Goal: Find specific page/section: Find specific page/section

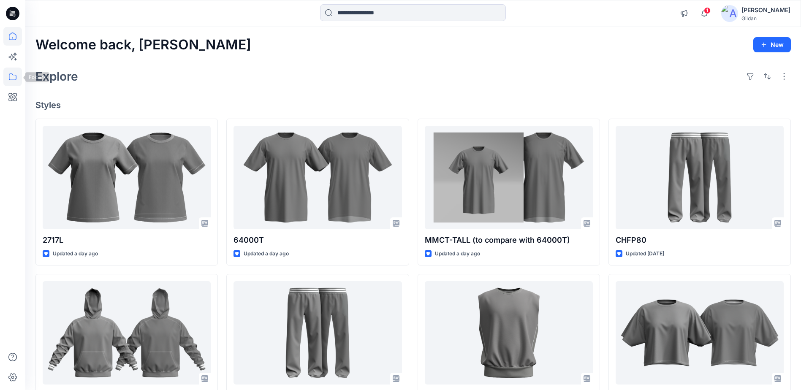
click at [19, 78] on icon at bounding box center [12, 77] width 19 height 19
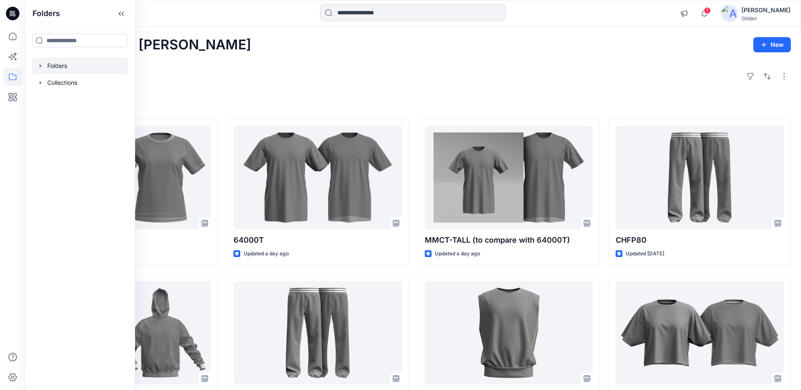
click at [61, 66] on div at bounding box center [80, 65] width 96 height 17
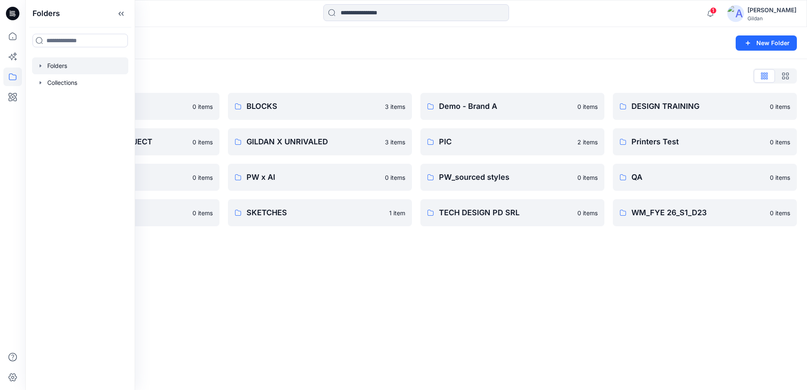
click at [566, 337] on div "Folders New Folder Folders List 3D ASSETS 0 items FIT STANDARDS PROJECT 0 items…" at bounding box center [416, 208] width 782 height 363
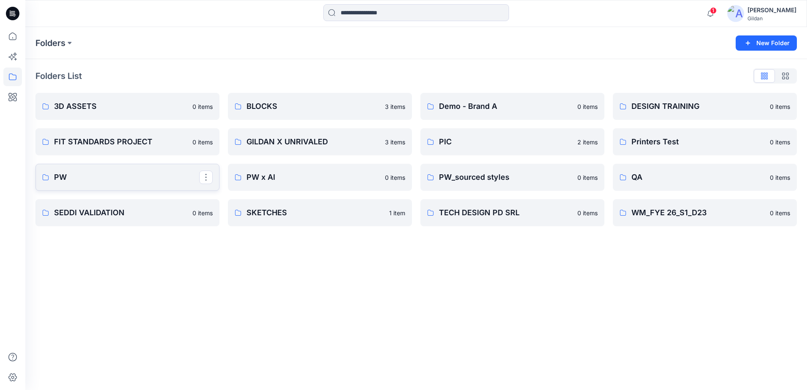
click at [138, 181] on p "PW" at bounding box center [126, 177] width 145 height 12
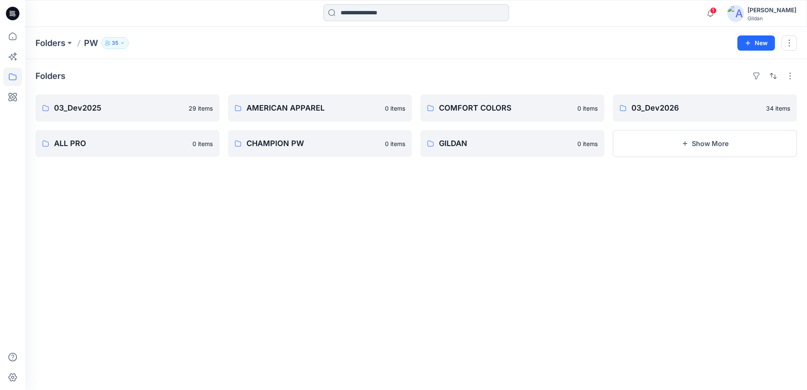
click at [420, 14] on input at bounding box center [416, 12] width 186 height 17
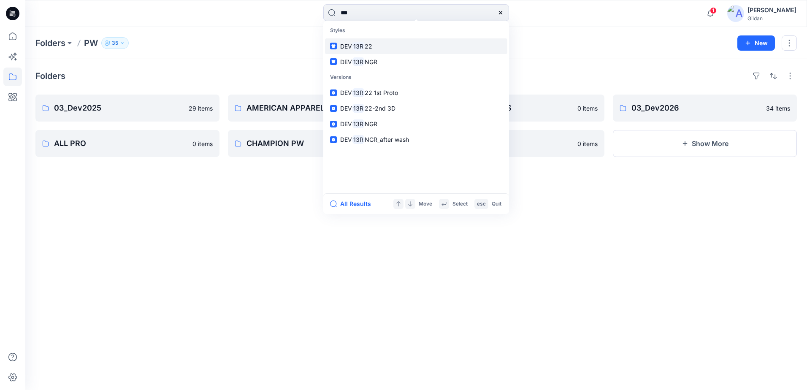
type input "***"
click at [372, 49] on link "DEV 13R 22" at bounding box center [416, 46] width 182 height 16
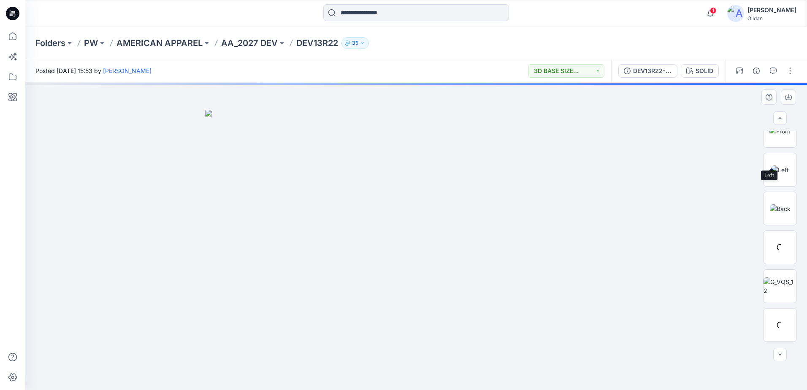
scroll to position [289, 0]
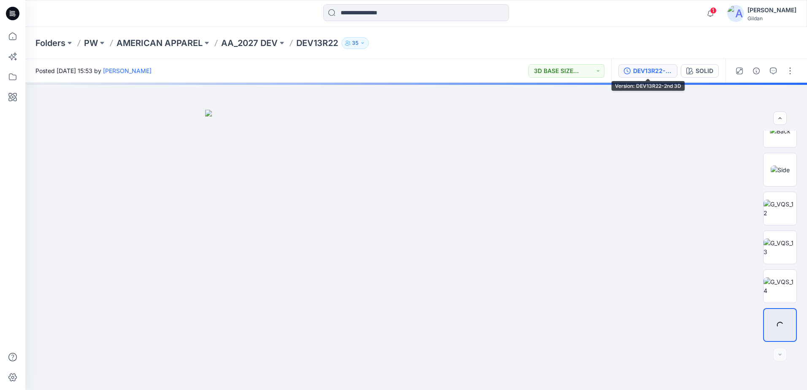
click at [660, 73] on div "DEV13R22-2nd 3D" at bounding box center [652, 70] width 39 height 9
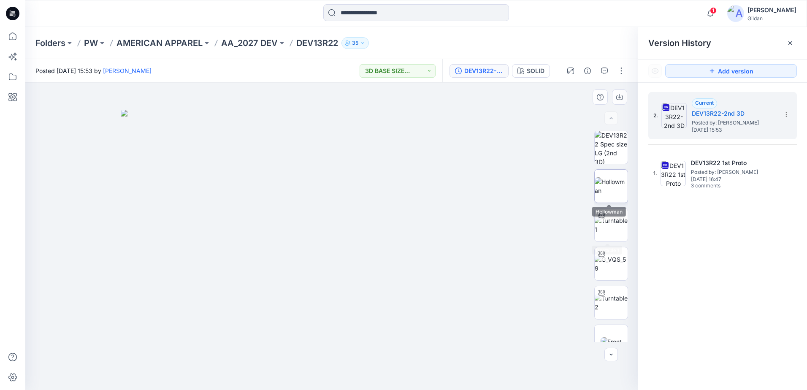
scroll to position [0, 0]
click at [604, 147] on img at bounding box center [611, 147] width 33 height 33
click at [612, 260] on img at bounding box center [611, 264] width 33 height 18
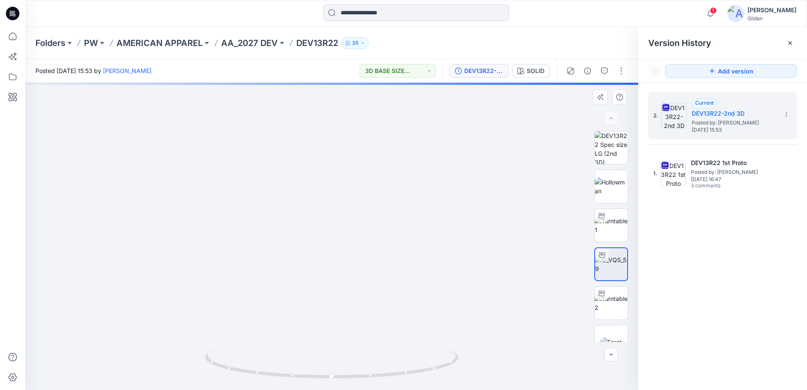
drag, startPoint x: 352, startPoint y: 161, endPoint x: 349, endPoint y: 261, distance: 100.1
click at [349, 261] on img at bounding box center [329, 202] width 644 height 376
click at [603, 146] on img at bounding box center [611, 147] width 33 height 33
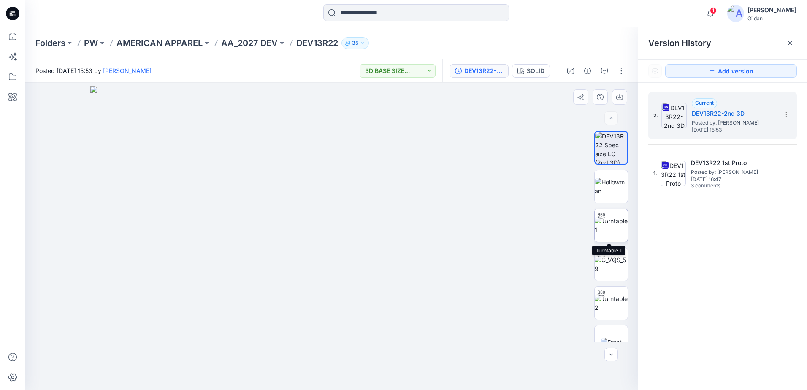
click at [609, 225] on img at bounding box center [611, 226] width 33 height 18
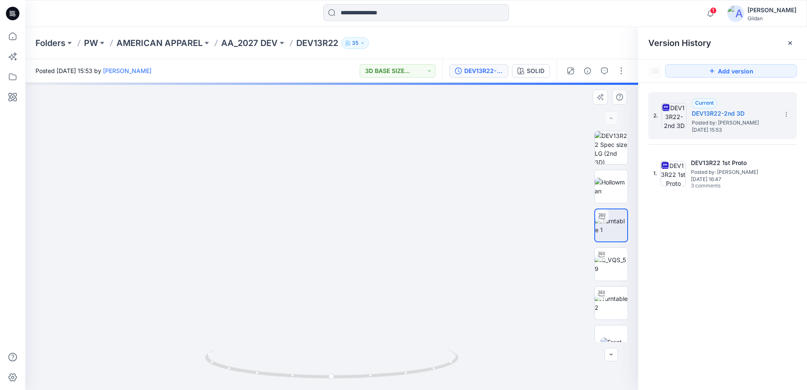
drag, startPoint x: 369, startPoint y: 246, endPoint x: 372, endPoint y: 259, distance: 13.4
click at [381, 292] on img at bounding box center [342, 185] width 686 height 409
drag, startPoint x: 367, startPoint y: 215, endPoint x: 352, endPoint y: 243, distance: 31.5
click at [356, 260] on img at bounding box center [353, 208] width 686 height 363
drag, startPoint x: 357, startPoint y: 249, endPoint x: 359, endPoint y: 266, distance: 16.9
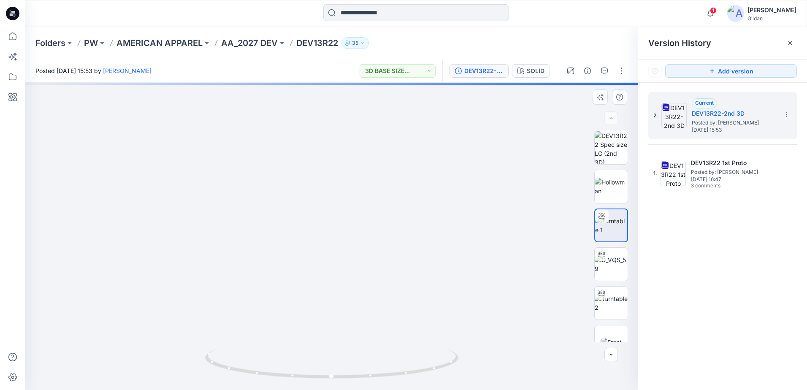
click at [359, 266] on img at bounding box center [330, 235] width 823 height 310
